Goal: Task Accomplishment & Management: Manage account settings

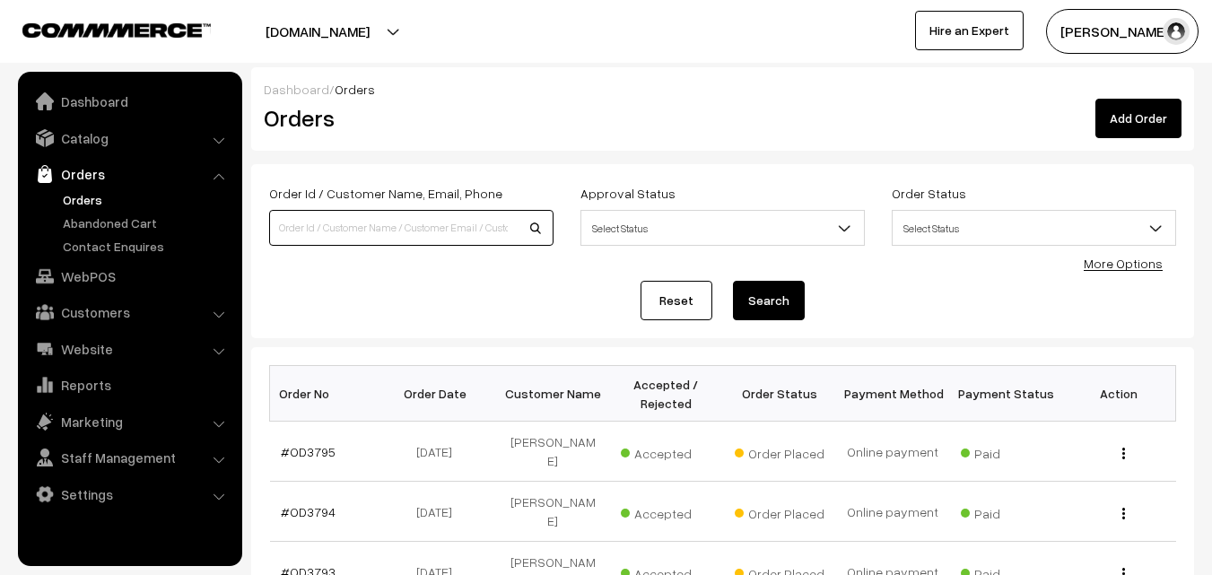
click at [323, 224] on input at bounding box center [411, 228] width 284 height 36
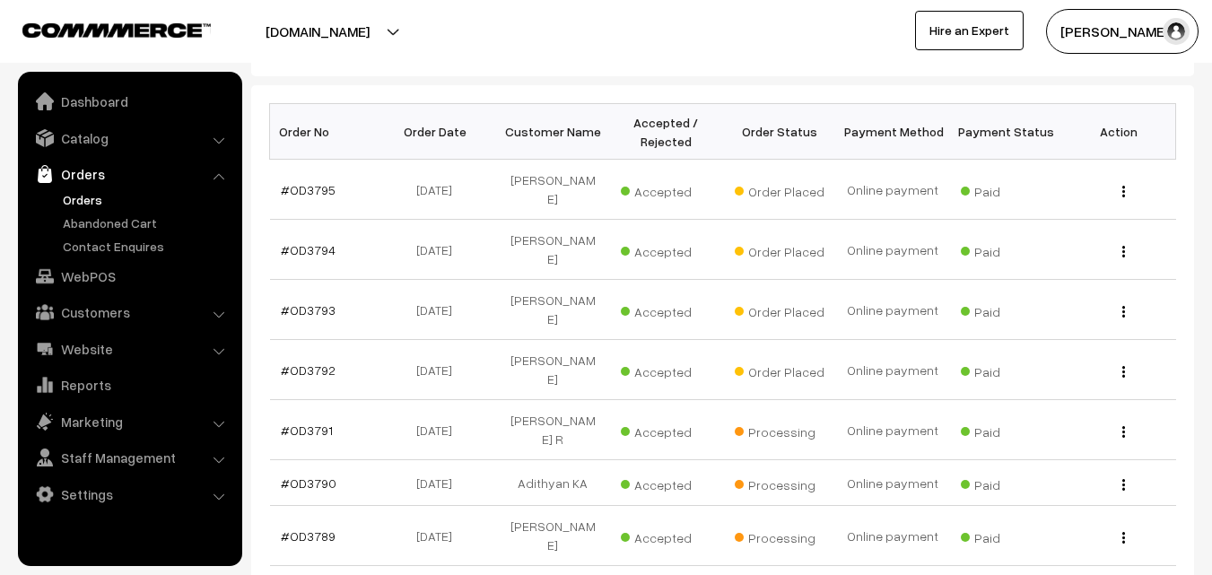
scroll to position [269, 0]
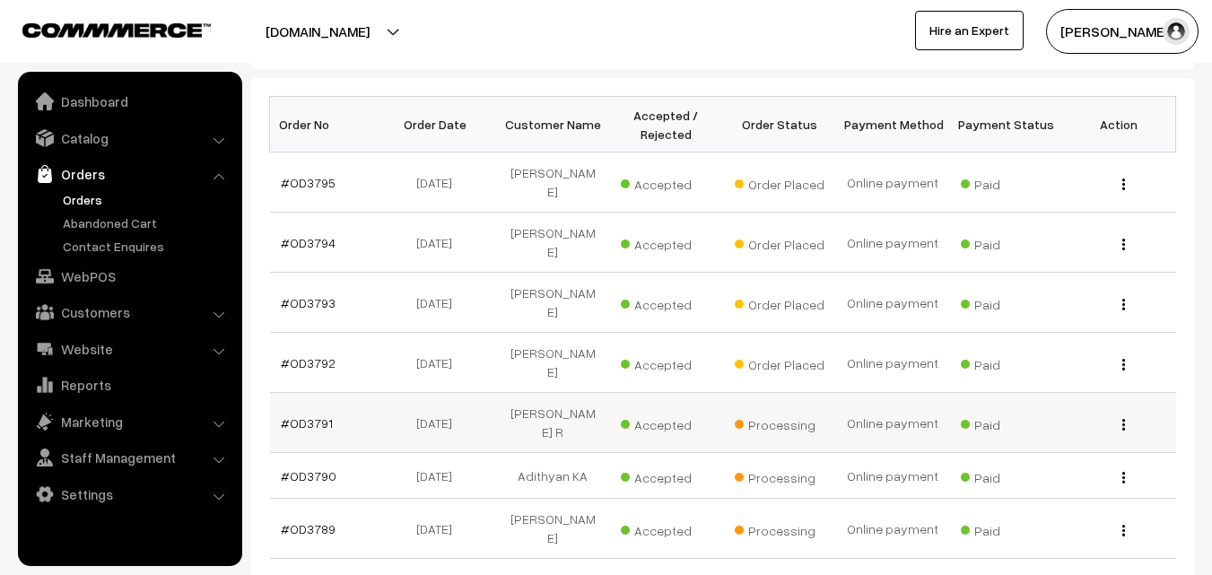
type input "nan"
click at [1122, 419] on img "button" at bounding box center [1123, 425] width 3 height 12
click at [1055, 431] on link "View" at bounding box center [1043, 450] width 153 height 39
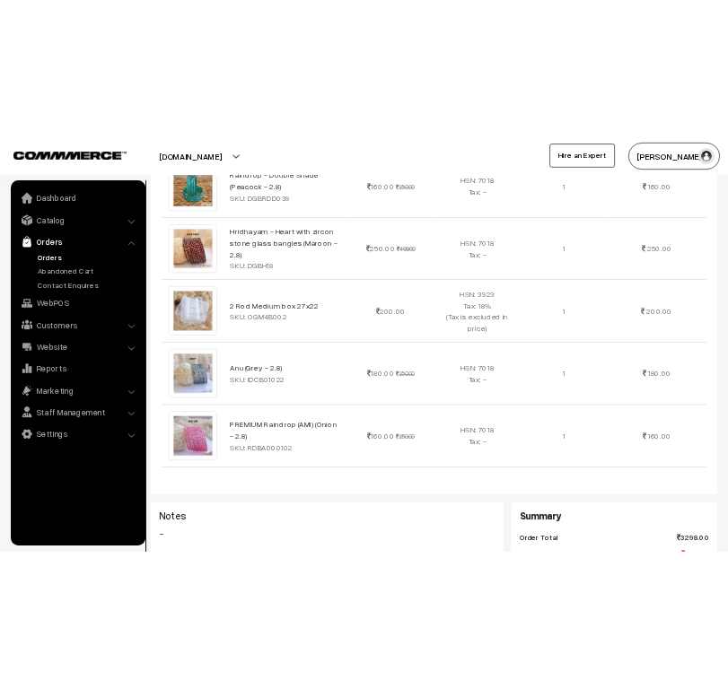
scroll to position [1940, 0]
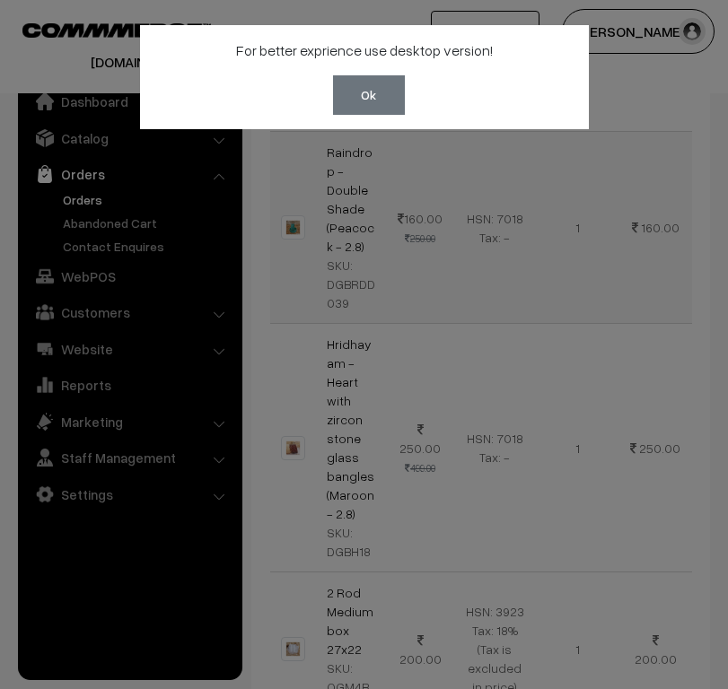
drag, startPoint x: 608, startPoint y: 161, endPoint x: 606, endPoint y: 176, distance: 15.4
click at [607, 167] on div "For better exprience use desktop version! Ok" at bounding box center [364, 344] width 728 height 689
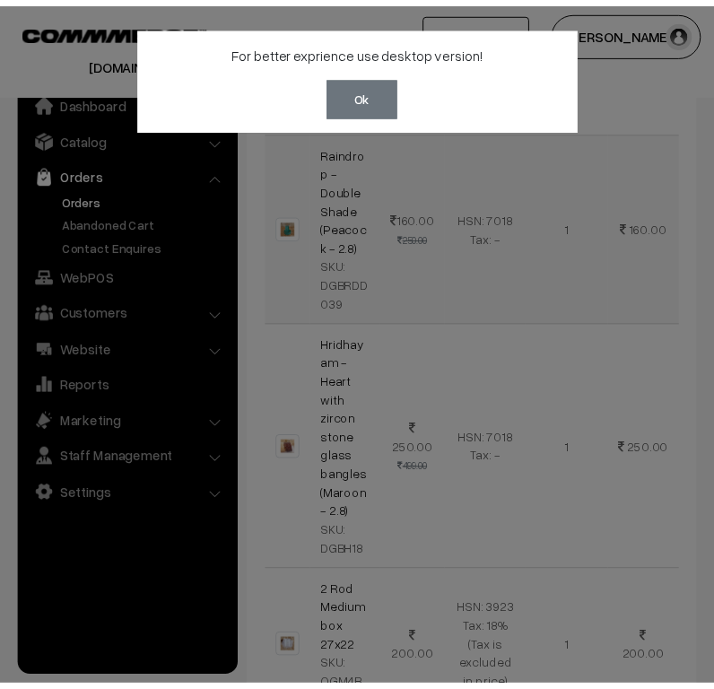
scroll to position [1999, 0]
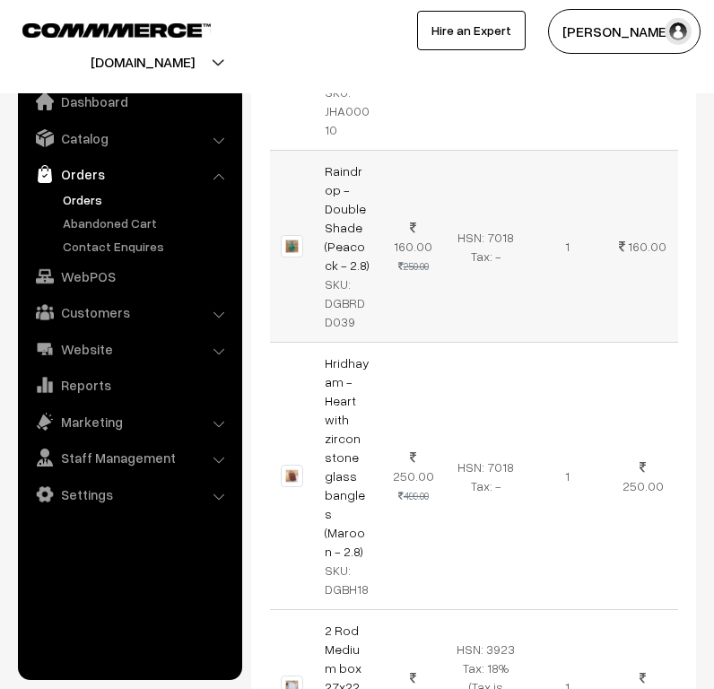
click at [440, 205] on td "160.00 250.00" at bounding box center [413, 247] width 65 height 192
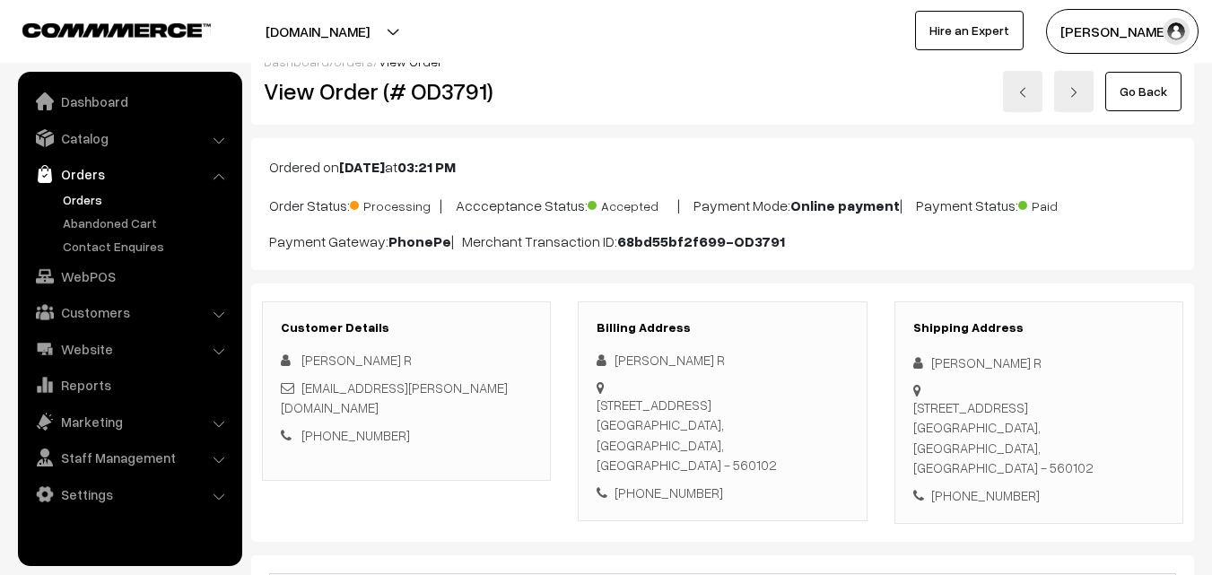
scroll to position [0, 0]
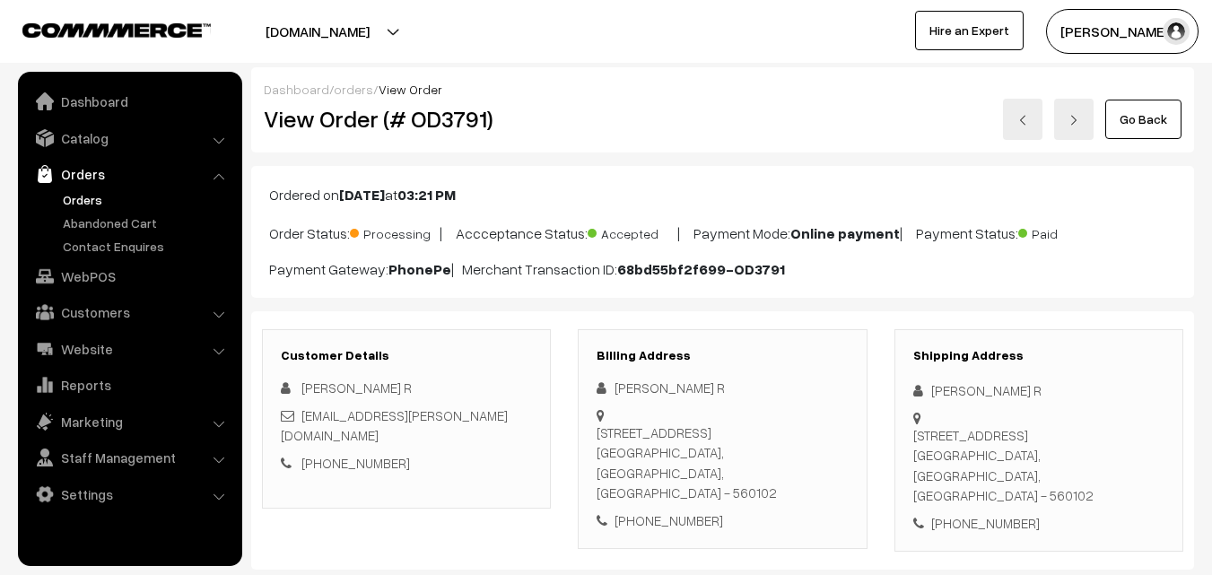
click at [1152, 127] on link "Go Back" at bounding box center [1143, 119] width 76 height 39
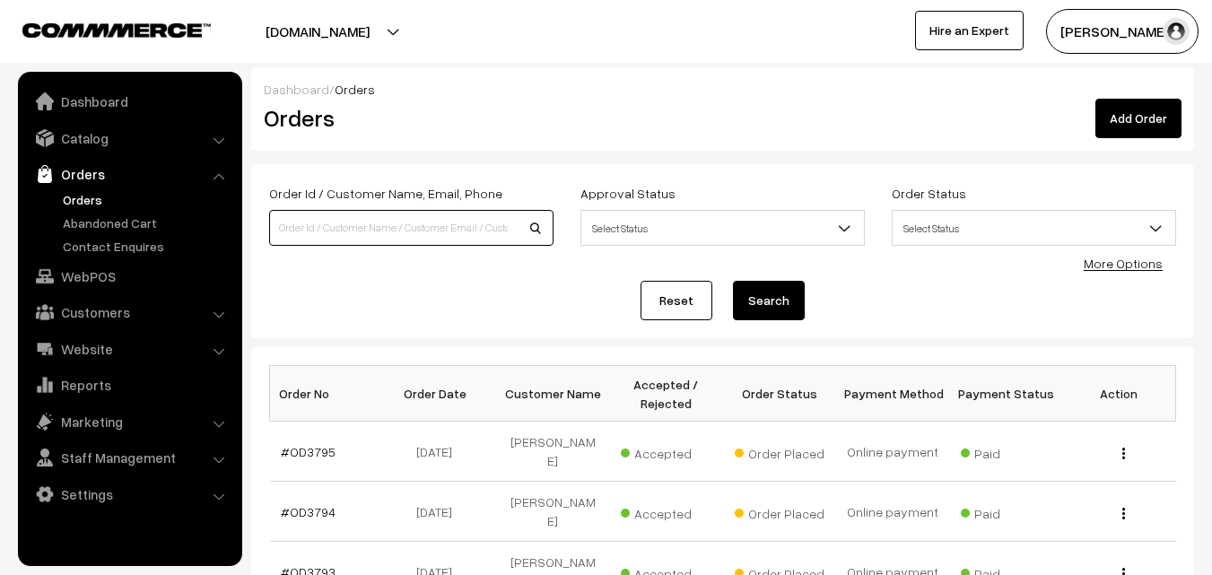
click at [373, 229] on input at bounding box center [411, 228] width 284 height 36
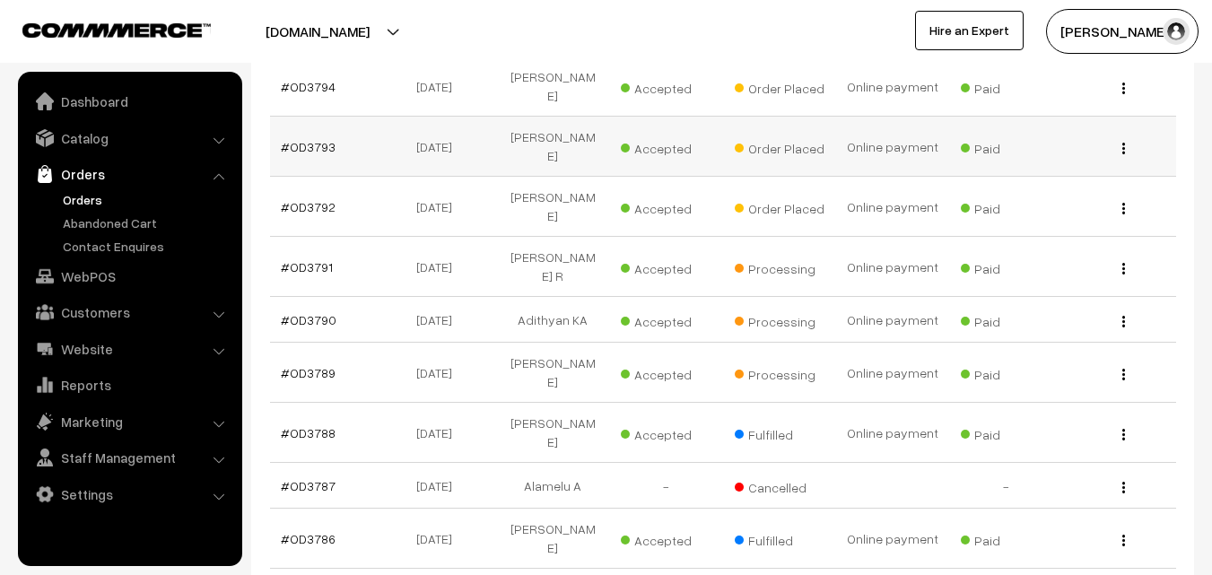
scroll to position [449, 0]
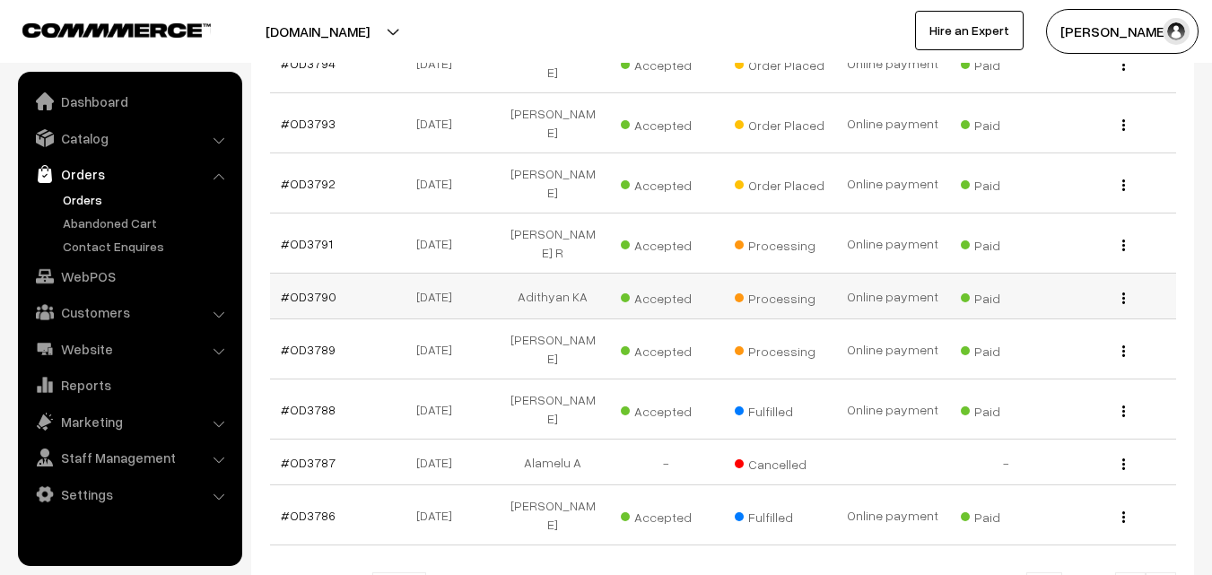
type input "adi"
click at [1123, 292] on img "button" at bounding box center [1123, 298] width 3 height 12
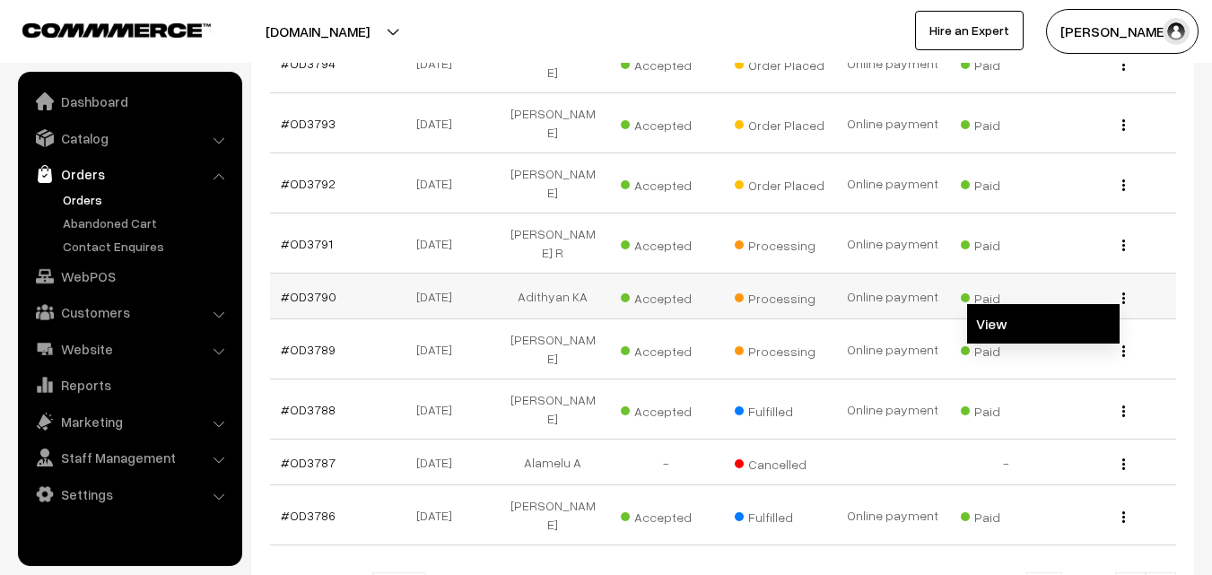
click at [1039, 304] on link "View" at bounding box center [1043, 323] width 153 height 39
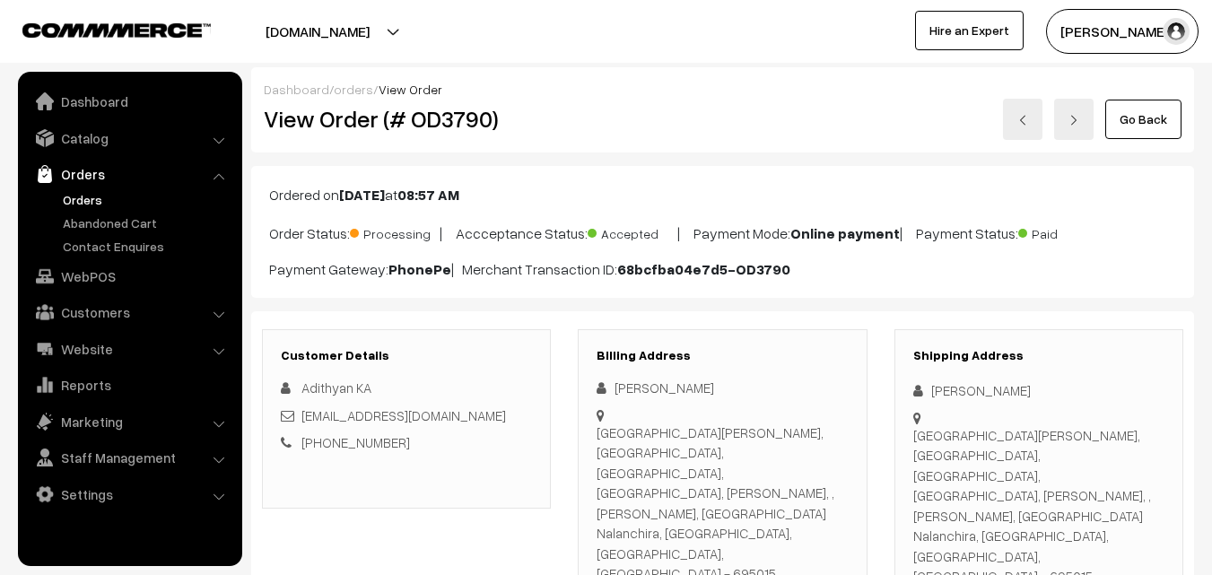
click at [1143, 118] on link "Go Back" at bounding box center [1143, 119] width 76 height 39
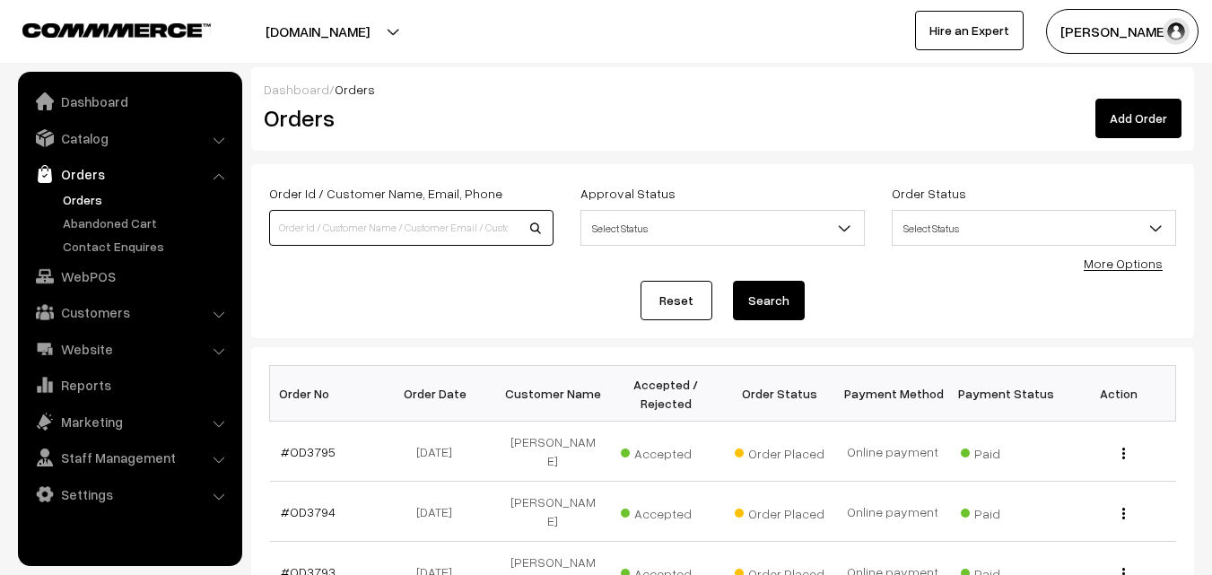
click at [391, 232] on input at bounding box center [411, 228] width 284 height 36
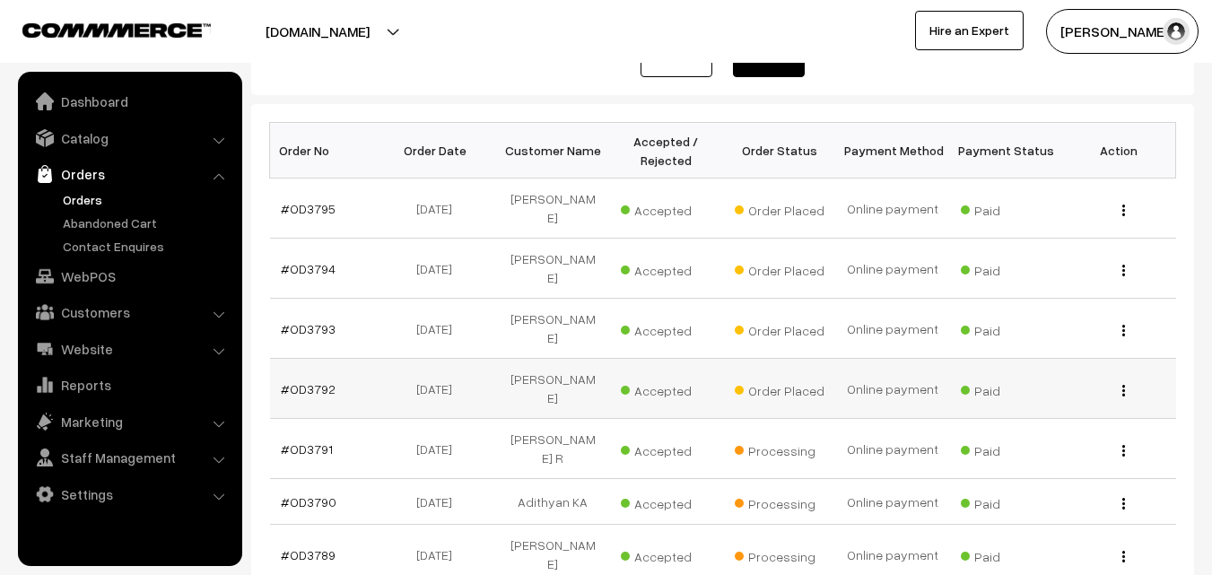
scroll to position [269, 0]
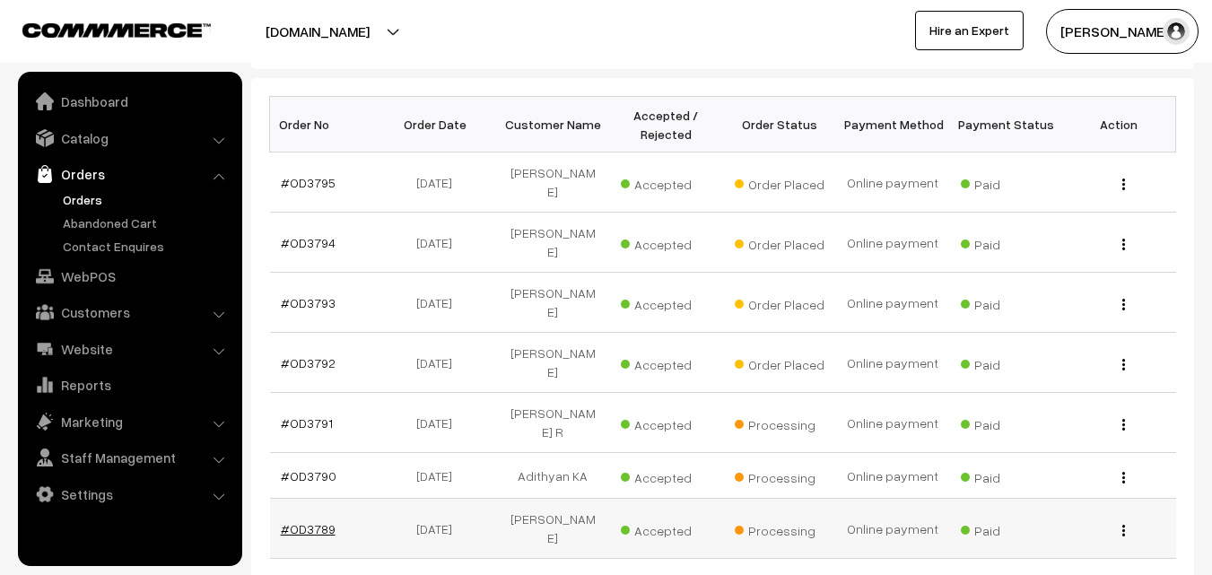
type input "chi"
click at [320, 521] on link "#OD3789" at bounding box center [308, 528] width 55 height 15
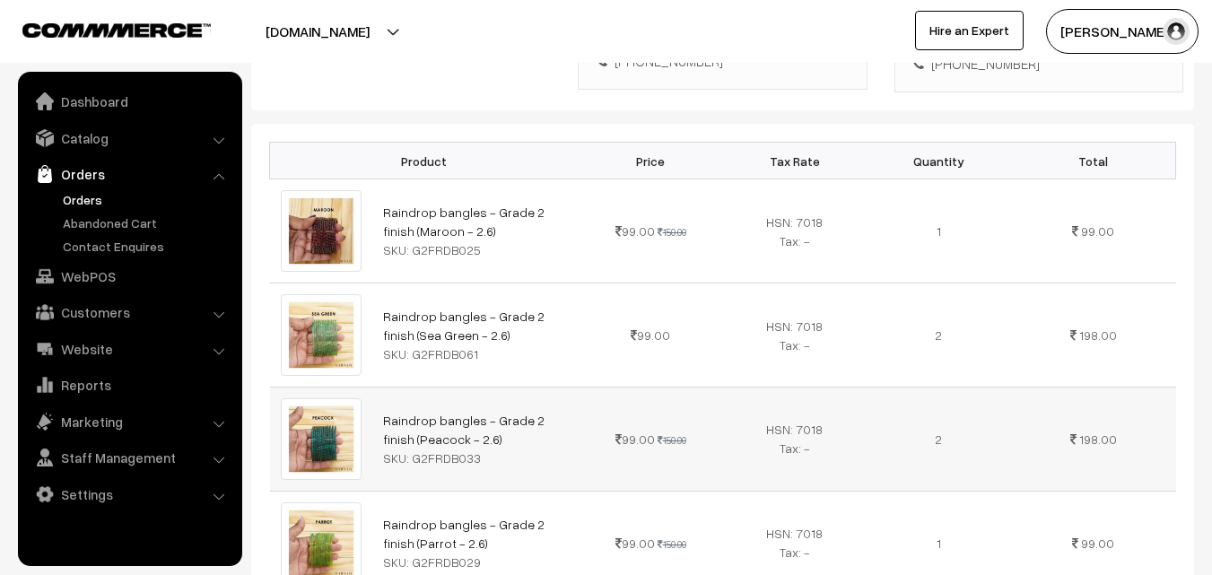
scroll to position [179, 0]
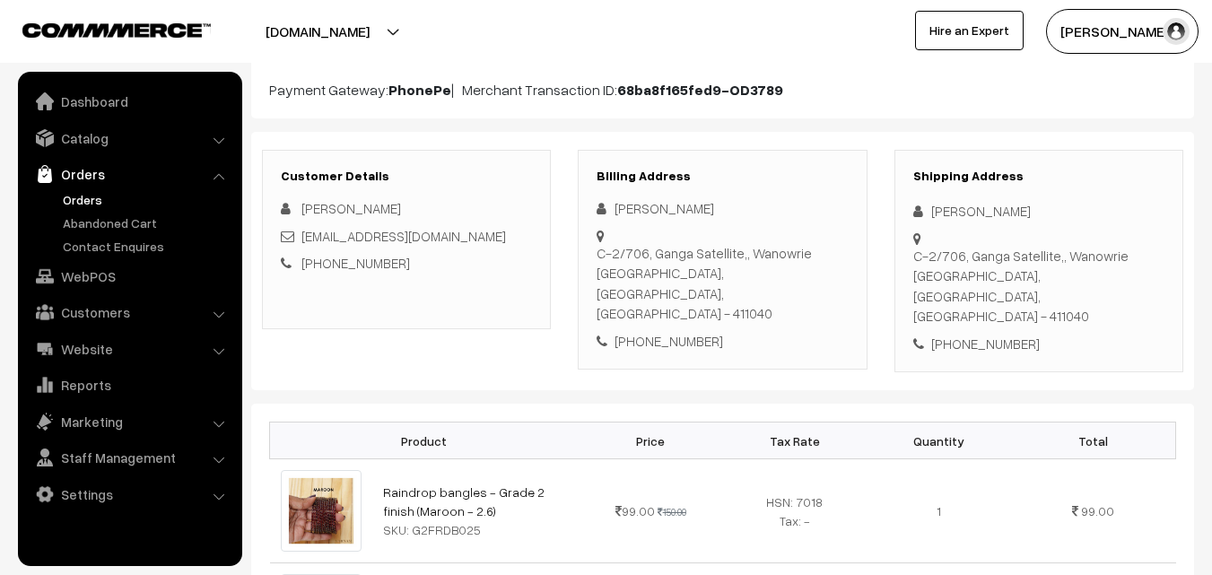
click at [74, 197] on link "Orders" at bounding box center [147, 199] width 178 height 19
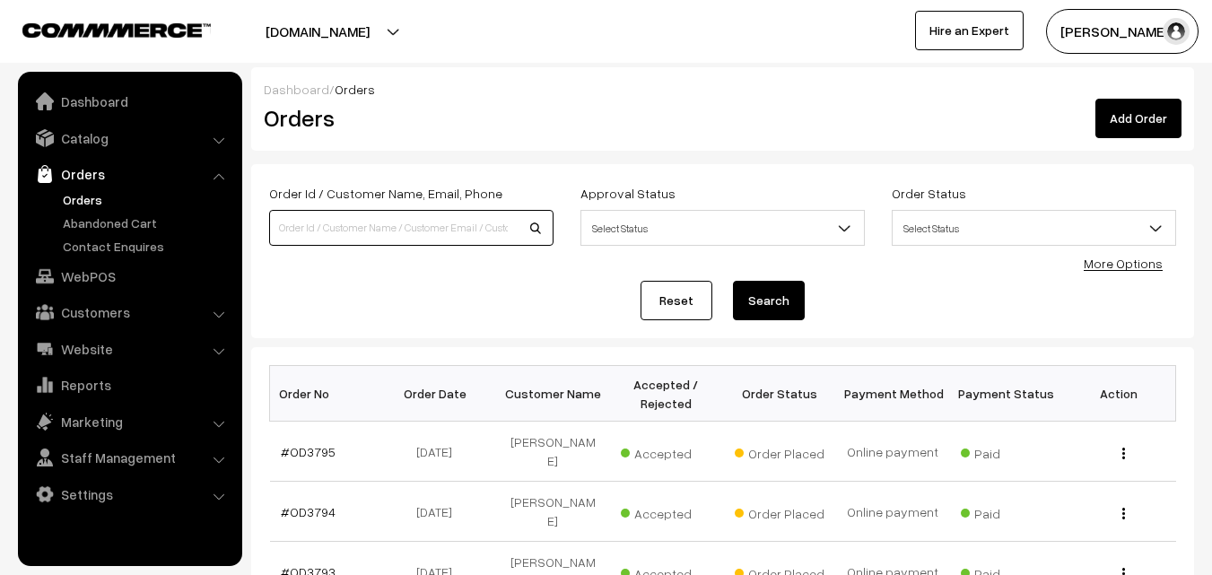
click at [356, 221] on input at bounding box center [411, 228] width 284 height 36
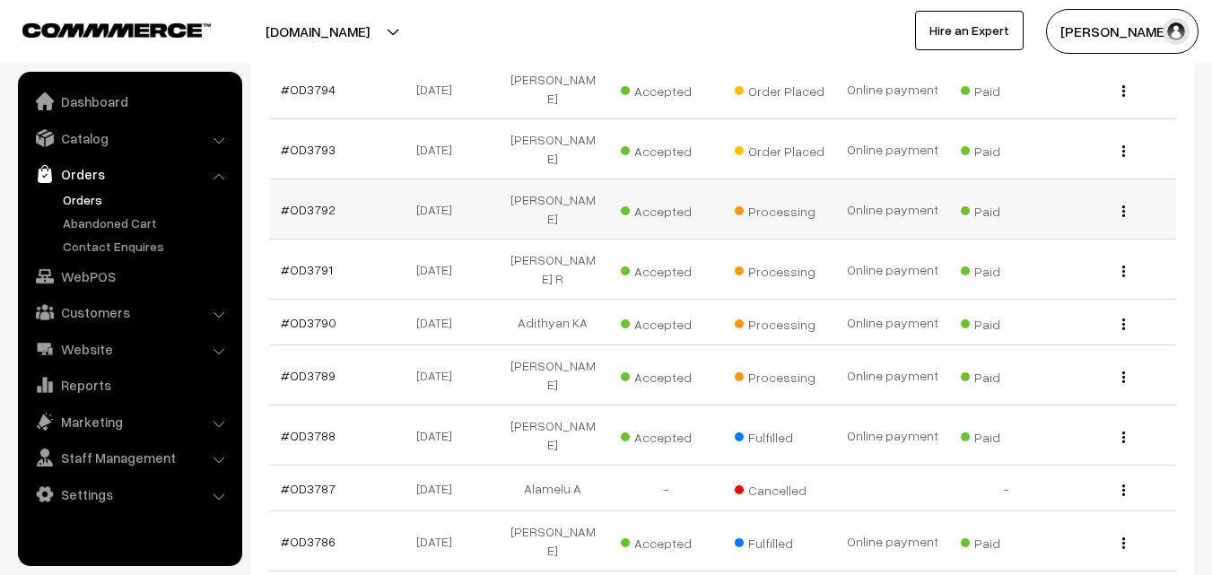
scroll to position [449, 0]
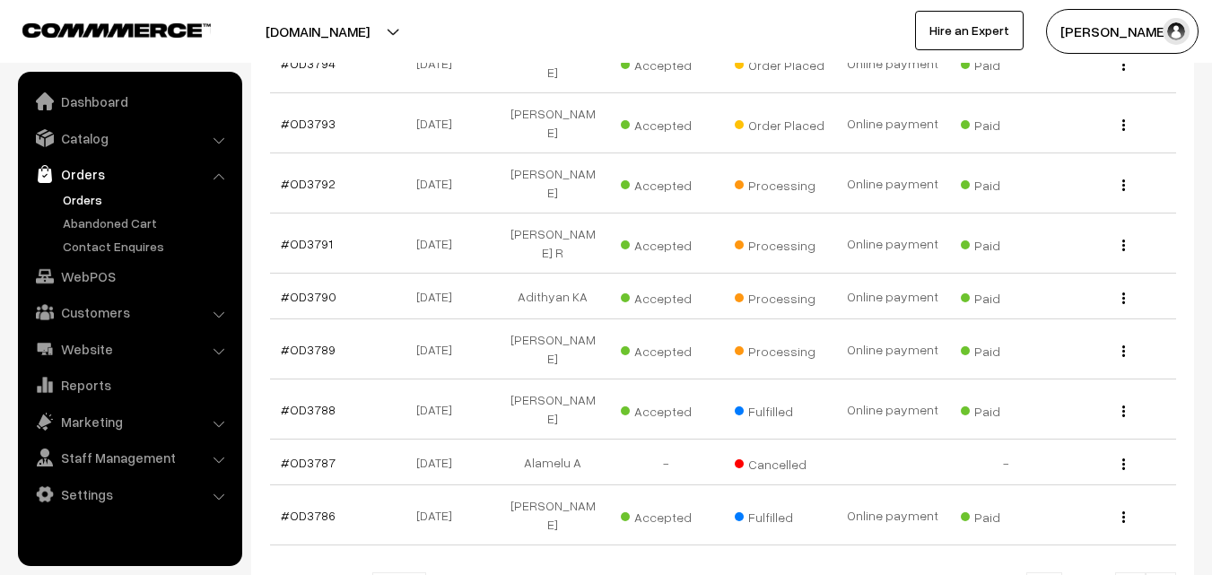
type input "suga"
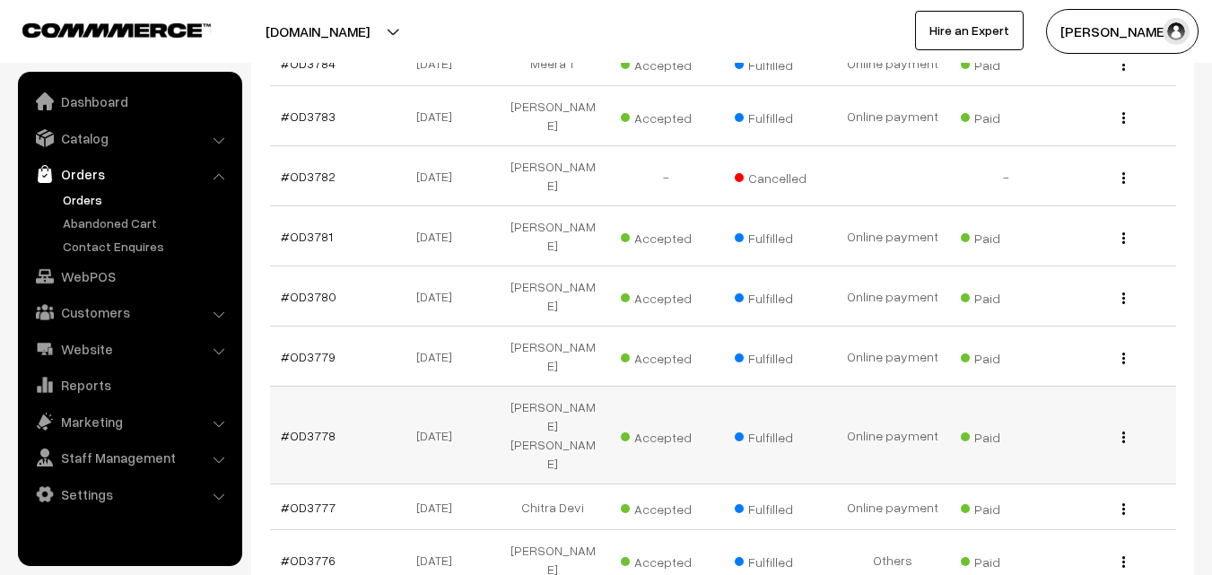
scroll to position [538, 0]
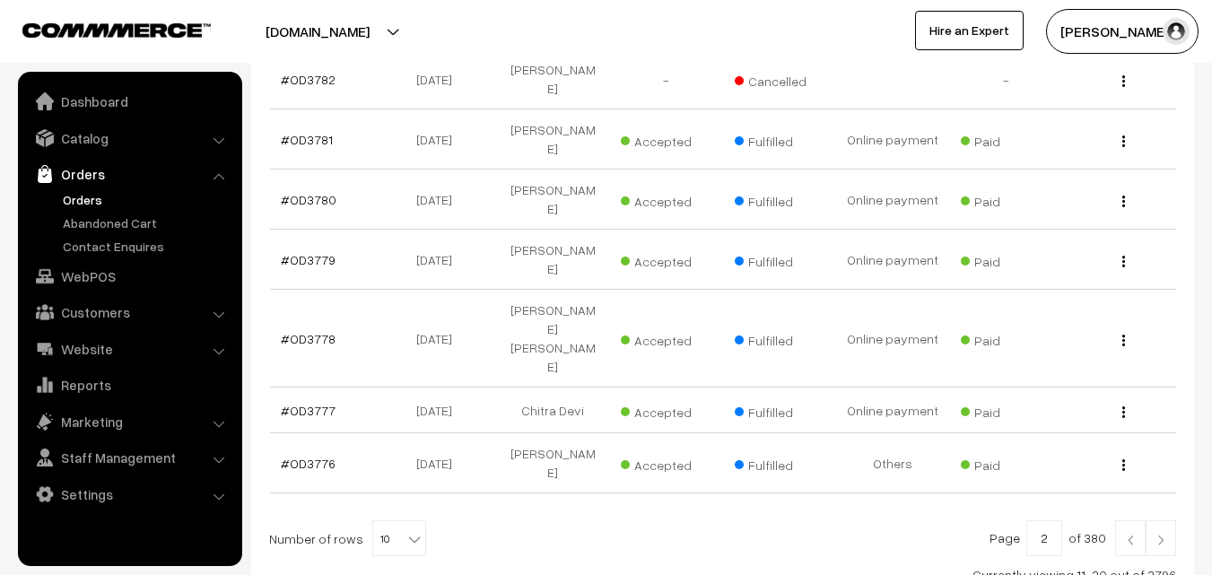
click at [1156, 535] on img at bounding box center [1161, 540] width 16 height 11
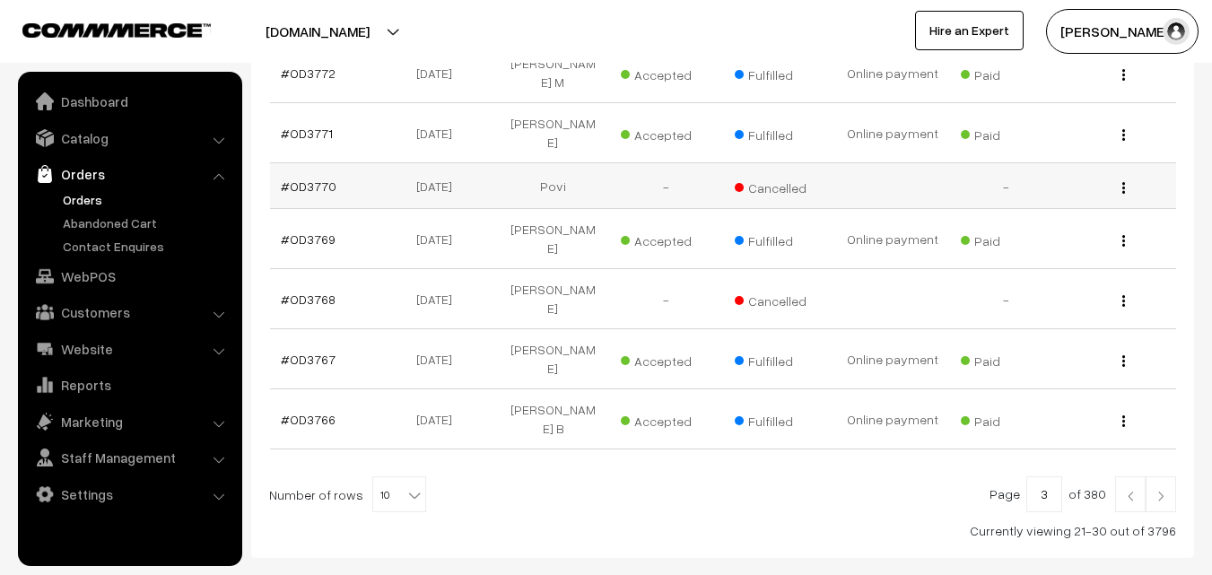
scroll to position [572, 0]
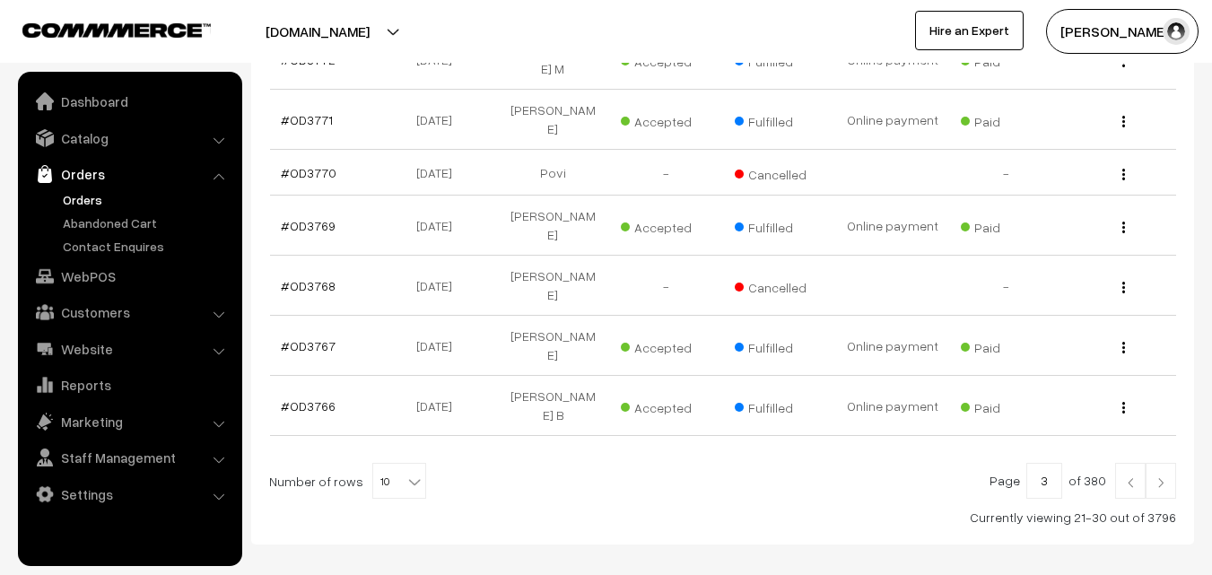
click at [1162, 477] on img at bounding box center [1161, 482] width 16 height 11
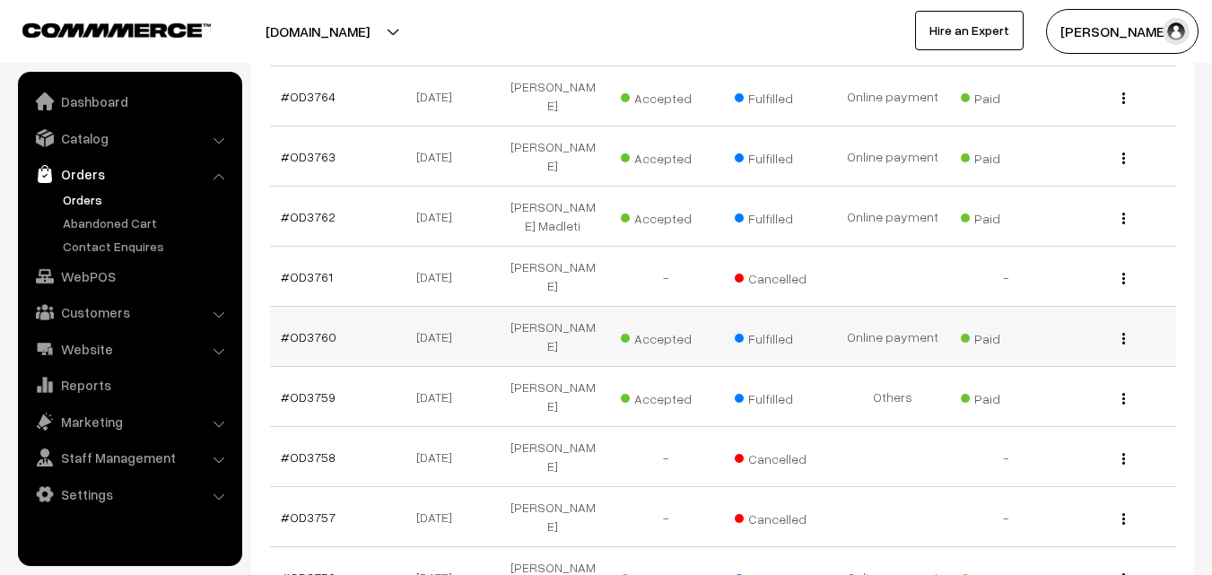
scroll to position [449, 0]
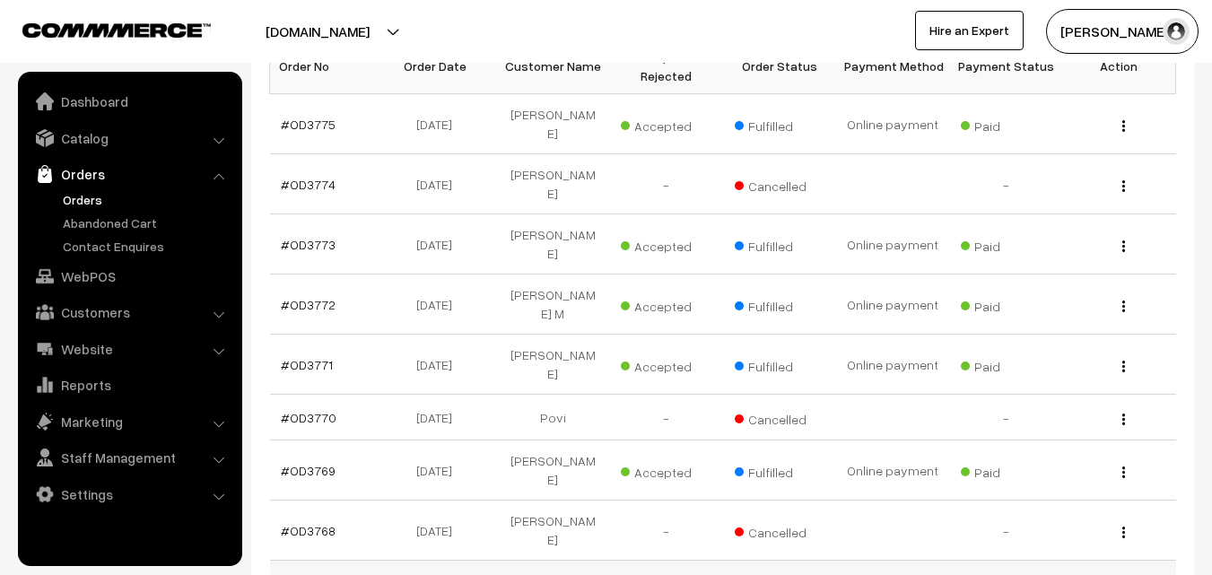
scroll to position [359, 0]
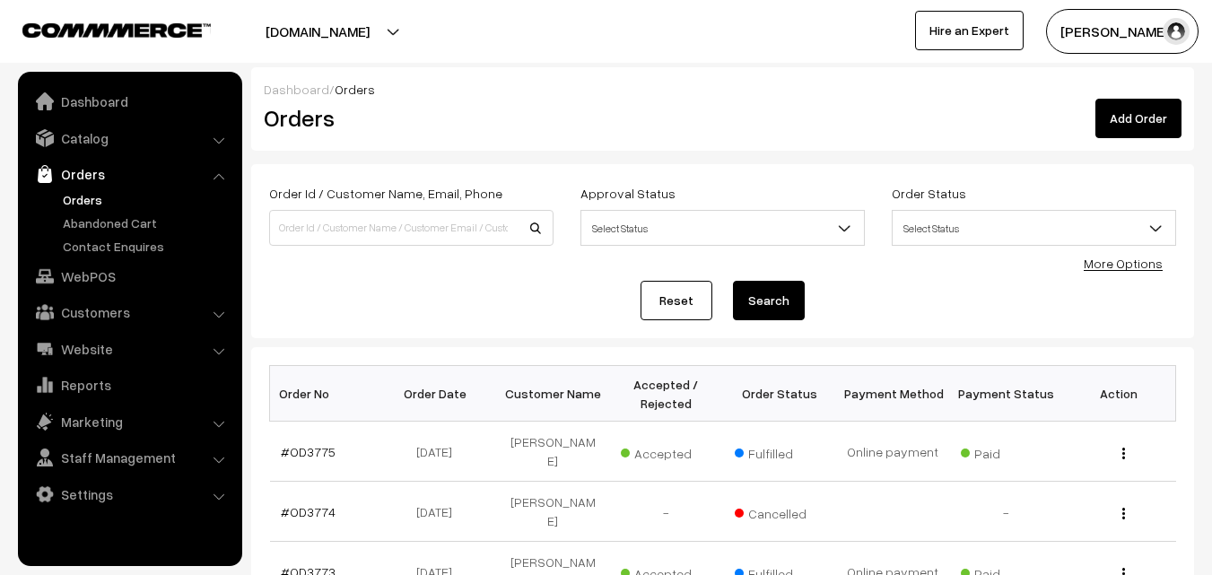
scroll to position [359, 0]
click at [315, 220] on input at bounding box center [411, 228] width 284 height 36
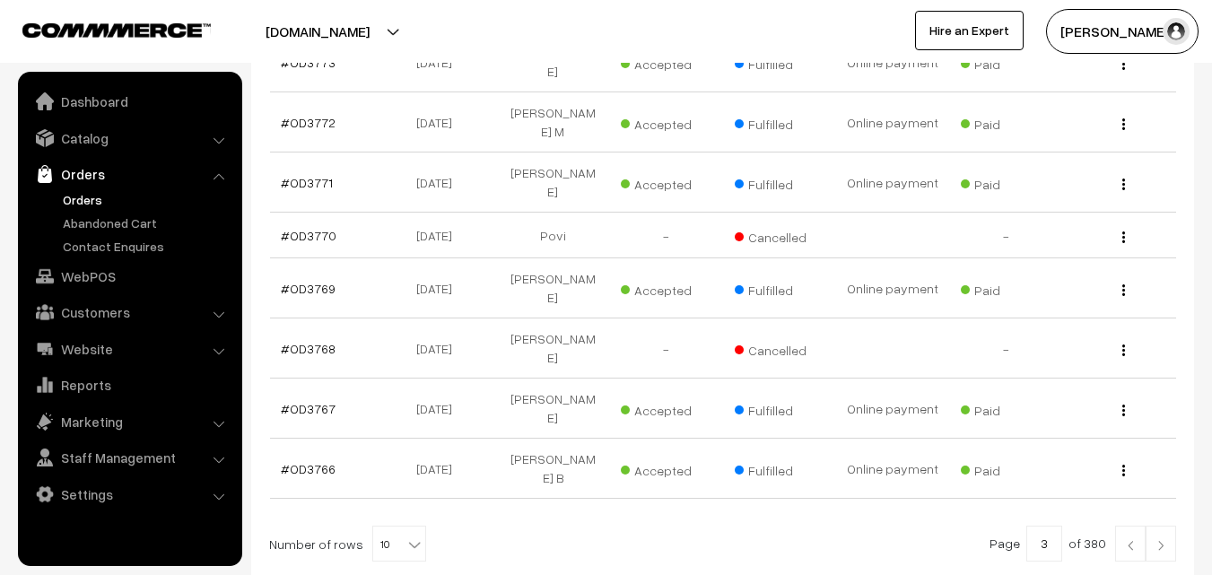
scroll to position [538, 0]
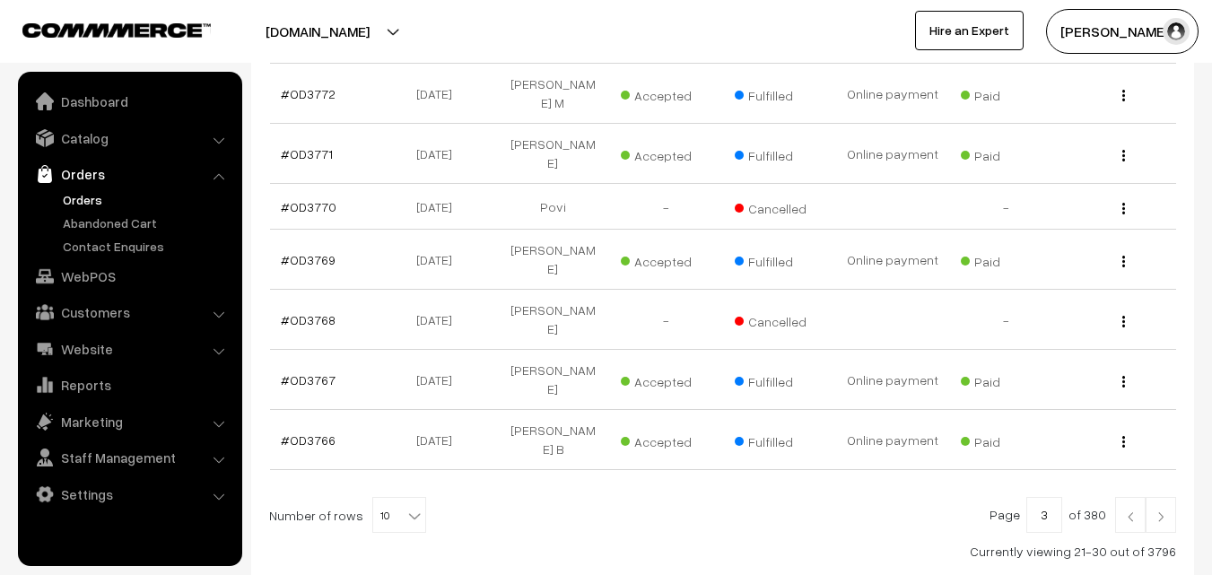
type input "suganya"
click at [1131, 511] on img at bounding box center [1130, 516] width 16 height 11
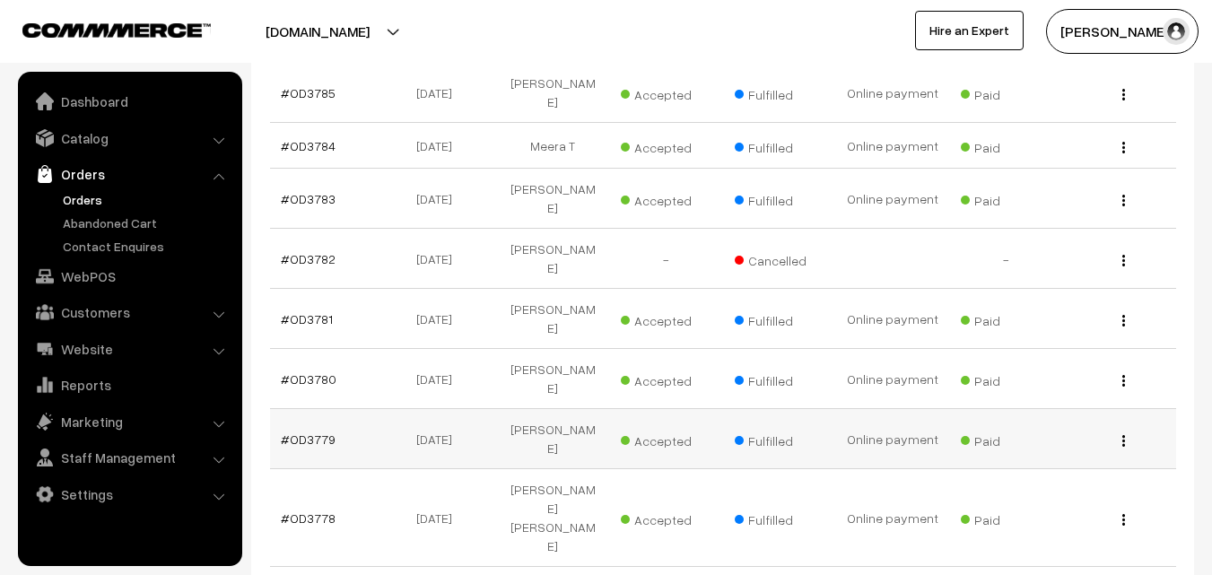
scroll to position [449, 0]
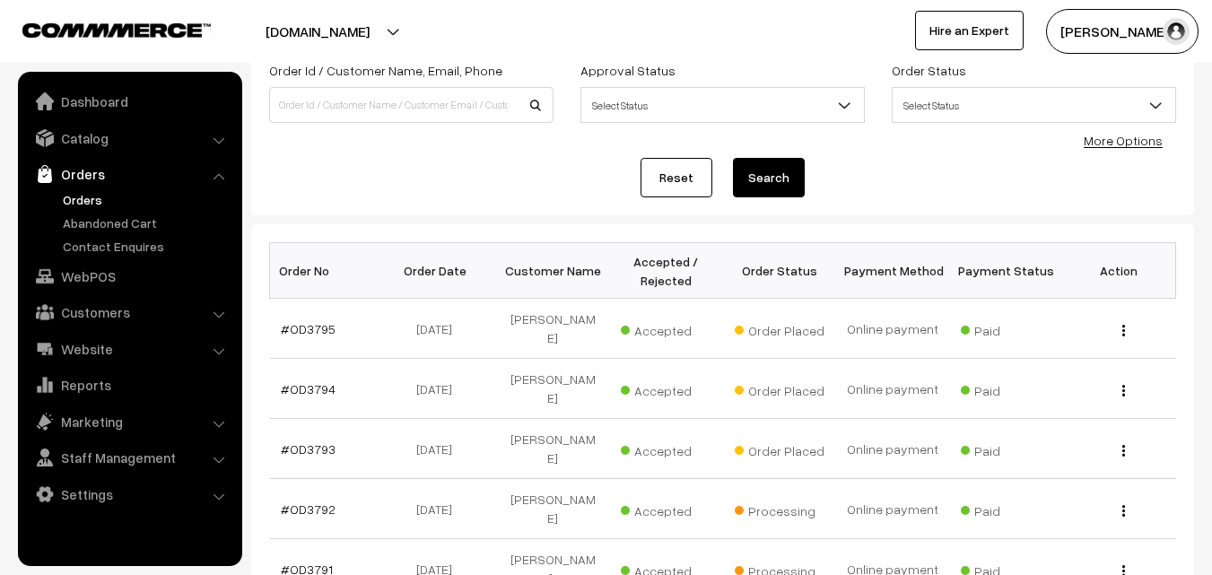
scroll to position [90, 0]
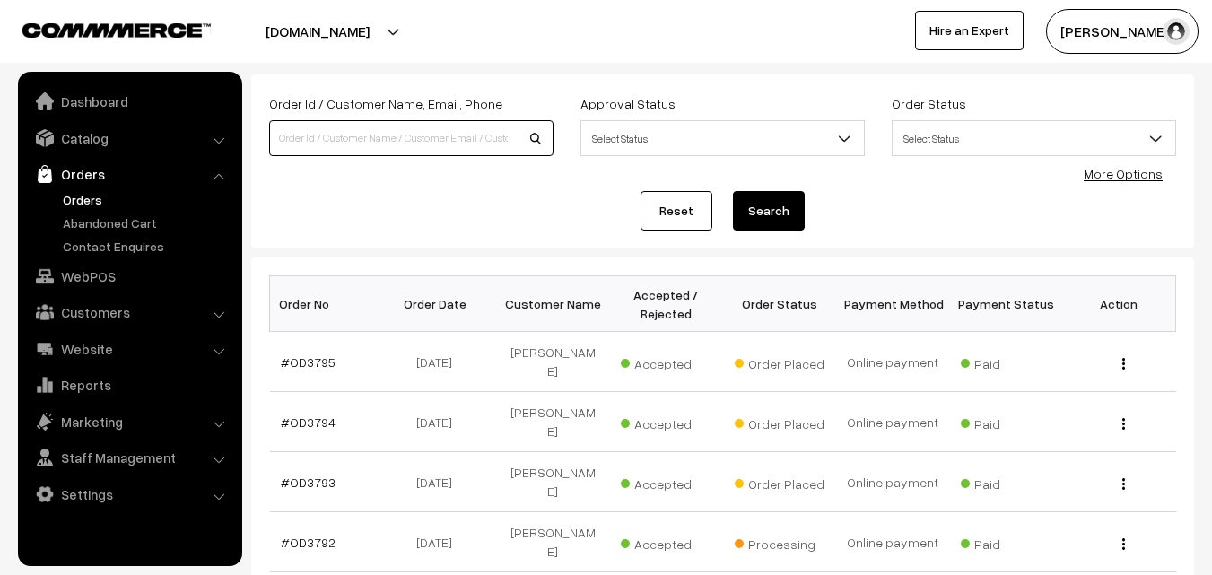
click at [299, 135] on input at bounding box center [411, 138] width 284 height 36
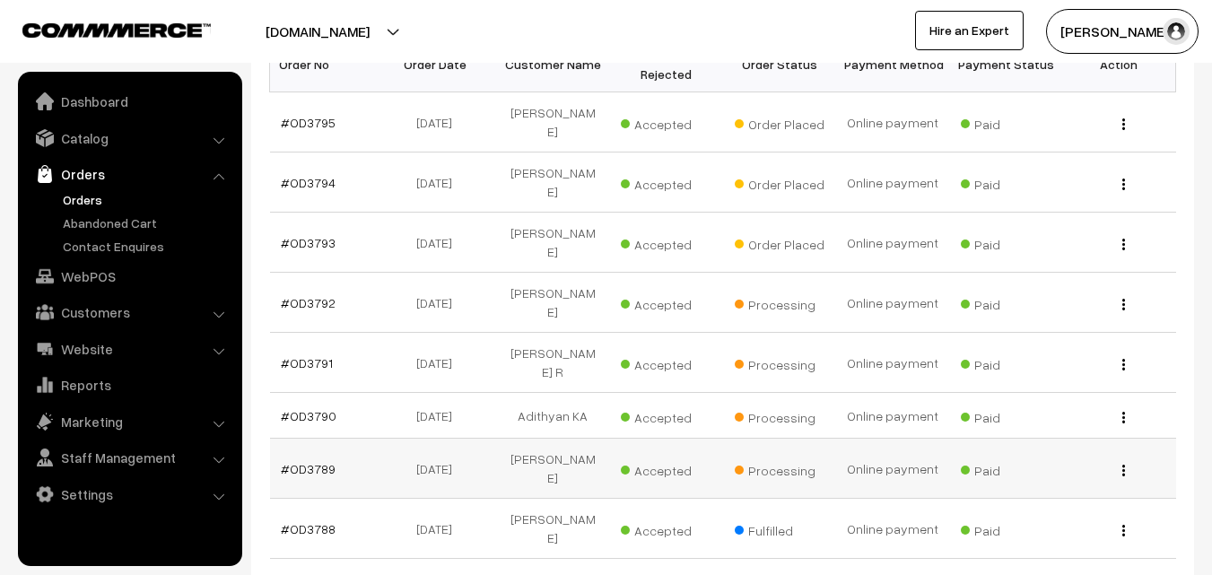
scroll to position [359, 0]
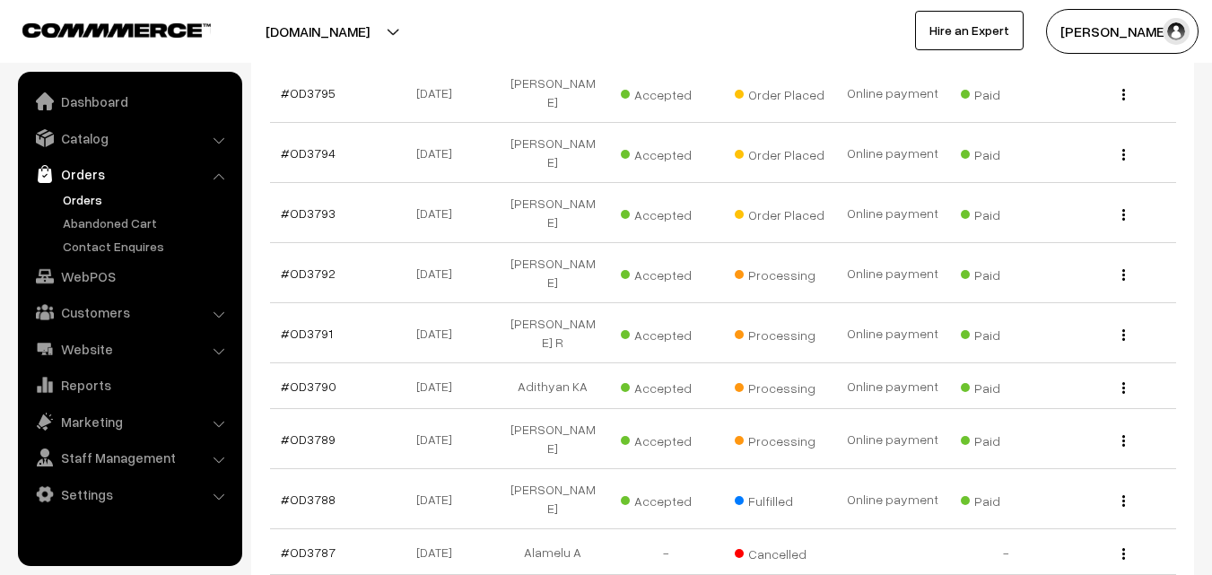
type input "suganya"
